Goal: Transaction & Acquisition: Purchase product/service

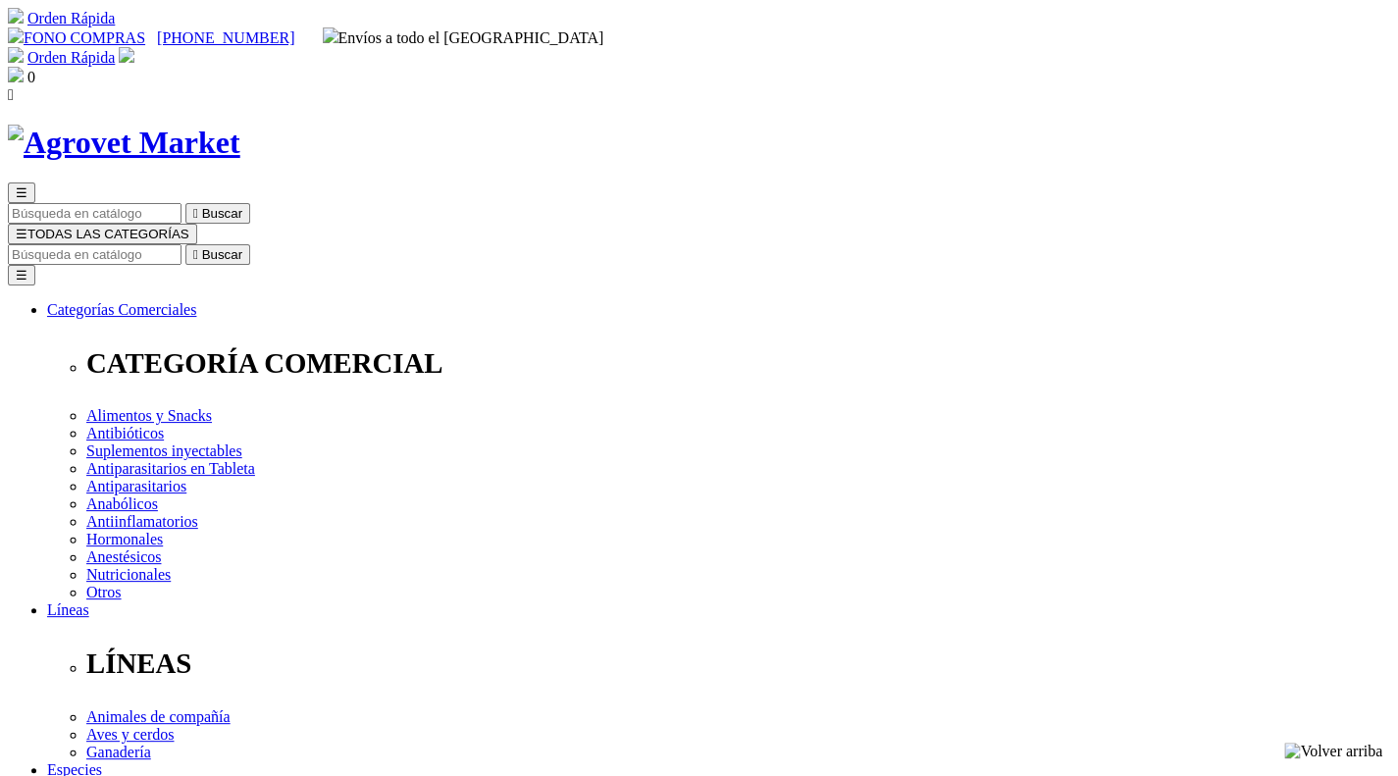
click at [182, 244] on input "Buscar" at bounding box center [95, 254] width 174 height 21
type input "DORA"
select select "50"
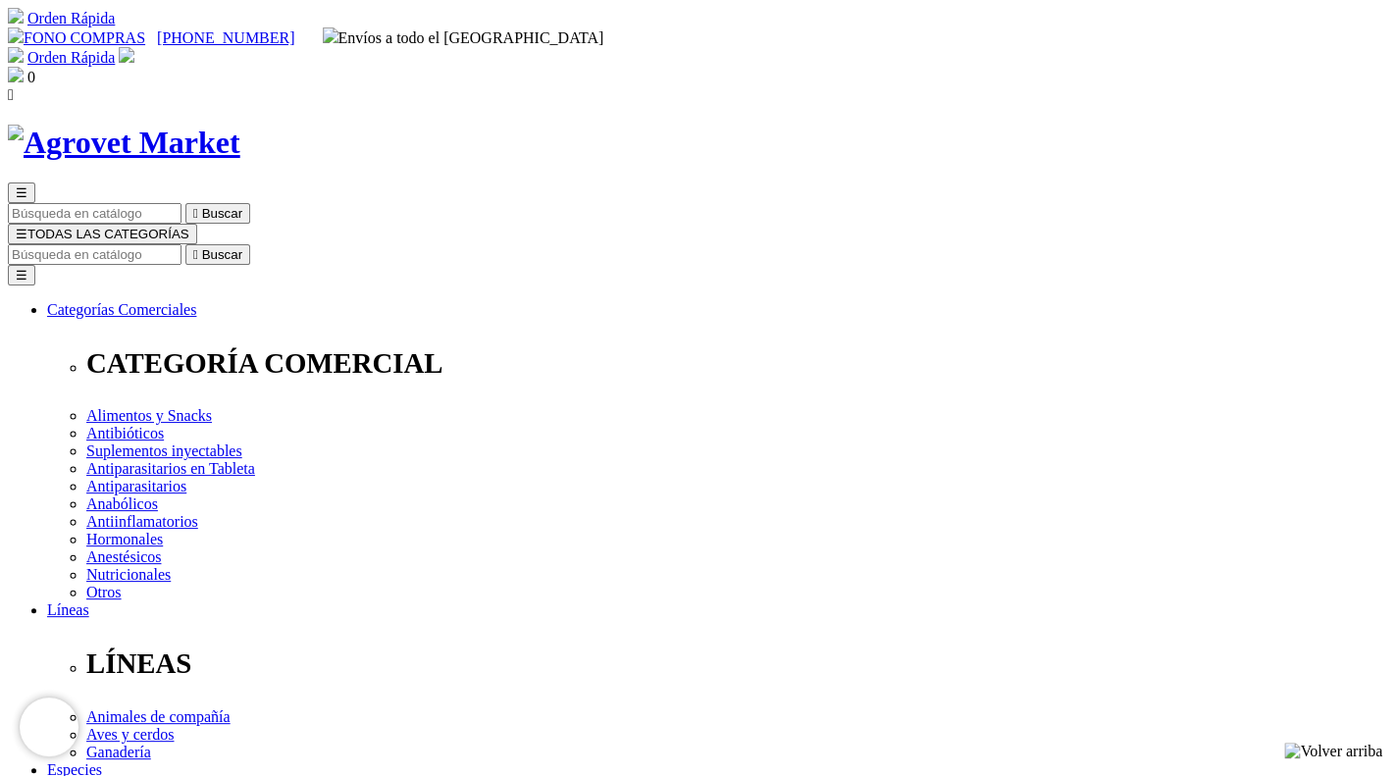
select select "50"
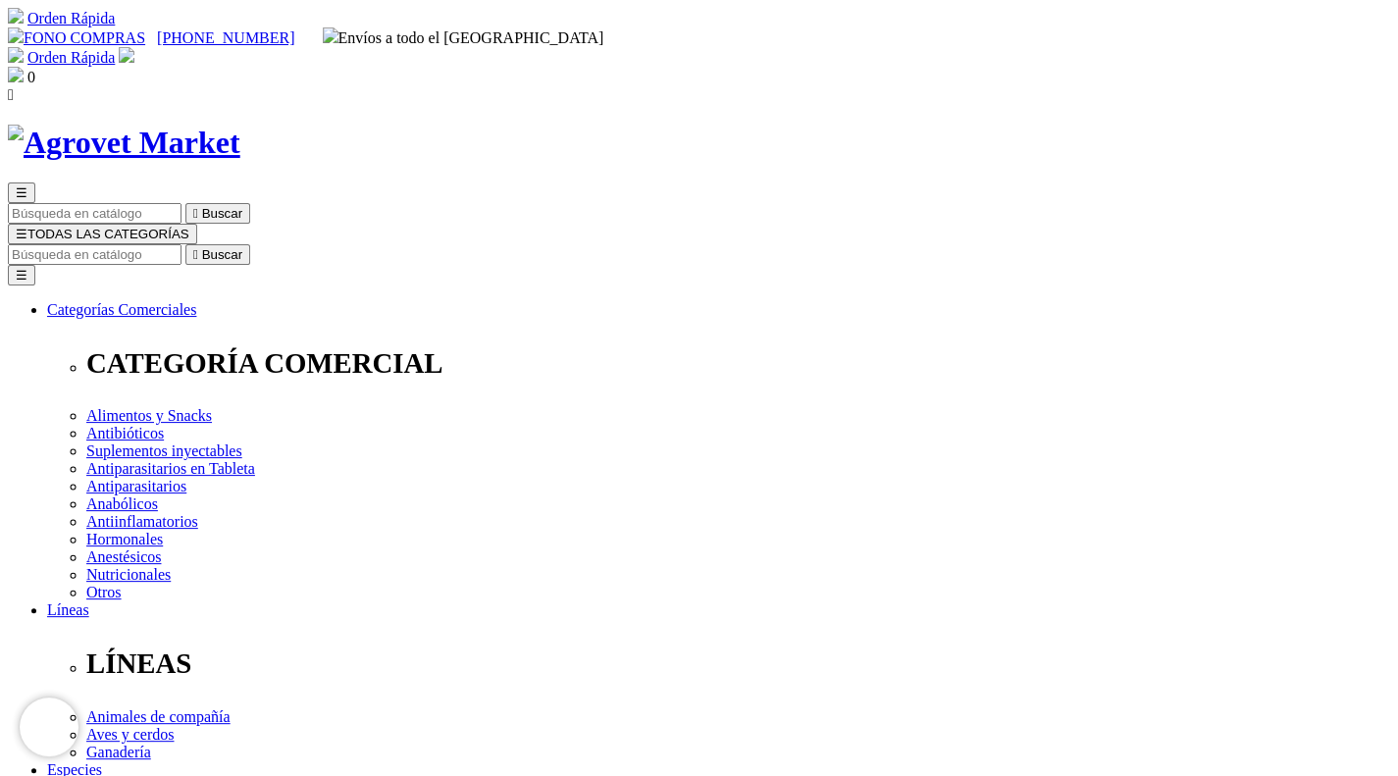
radio input "true"
select select "51"
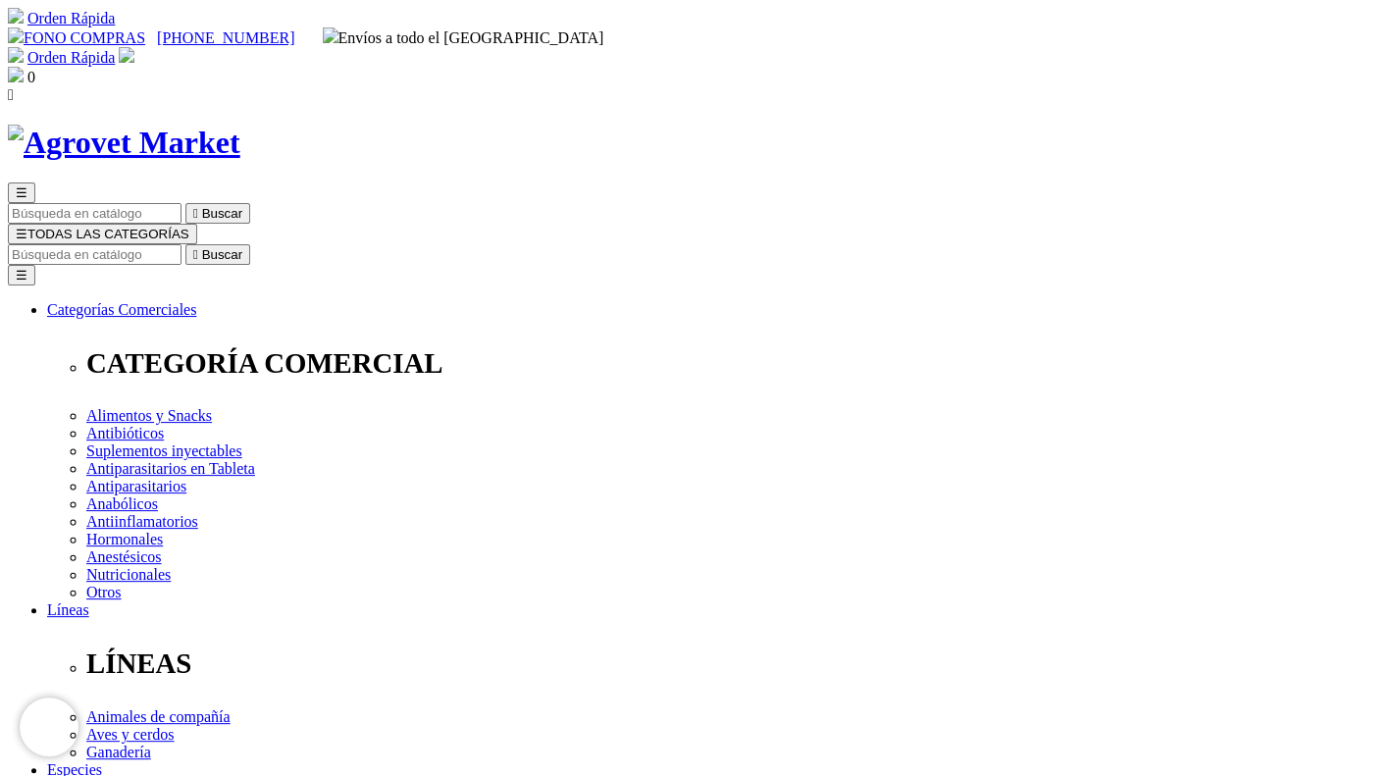
click at [182, 244] on input "Buscar" at bounding box center [95, 254] width 174 height 21
type input "moxiq"
